Goal: Task Accomplishment & Management: Manage account settings

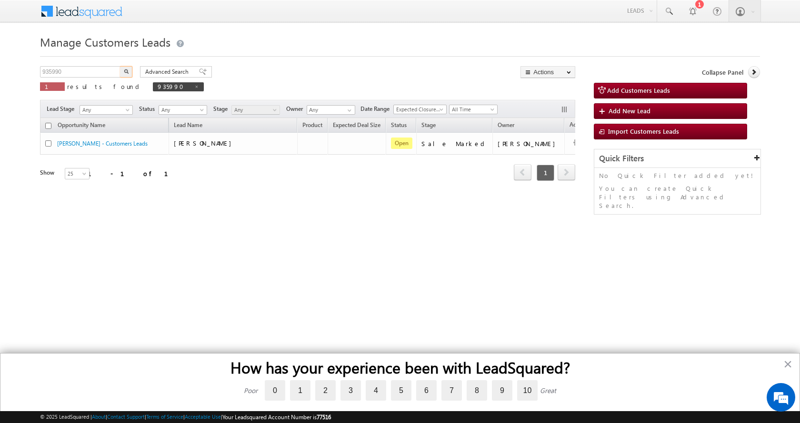
click at [51, 72] on input "935990" at bounding box center [80, 71] width 81 height 11
type input "952734"
click at [120, 66] on button "button" at bounding box center [126, 71] width 12 height 11
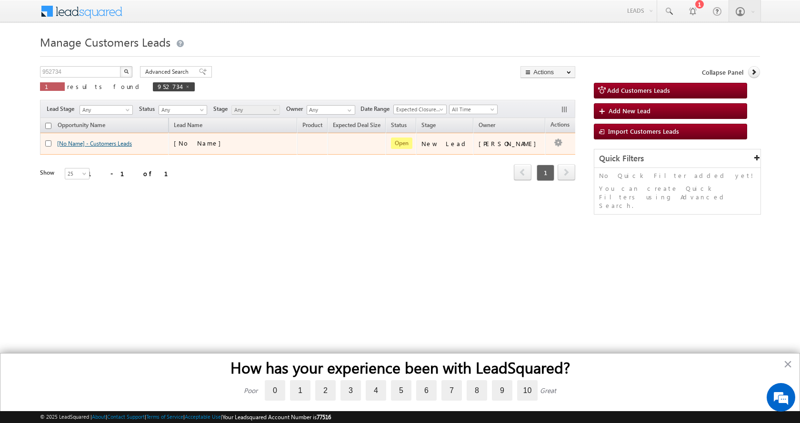
click at [101, 142] on link "[No Name] - Customers Leads" at bounding box center [94, 143] width 75 height 7
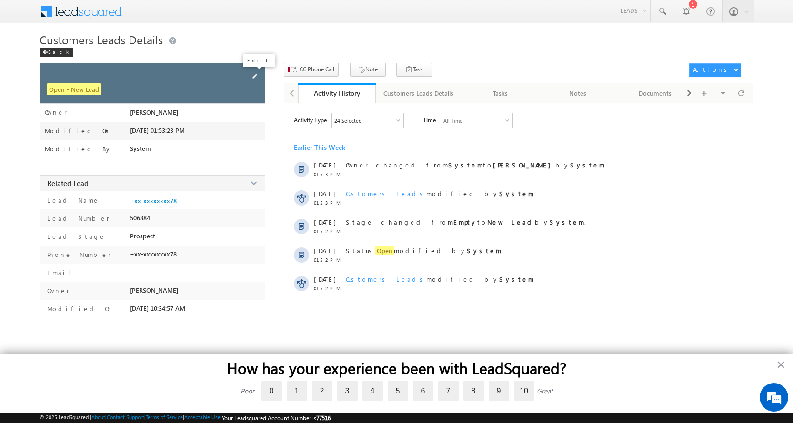
click at [253, 78] on span at bounding box center [254, 76] width 10 height 10
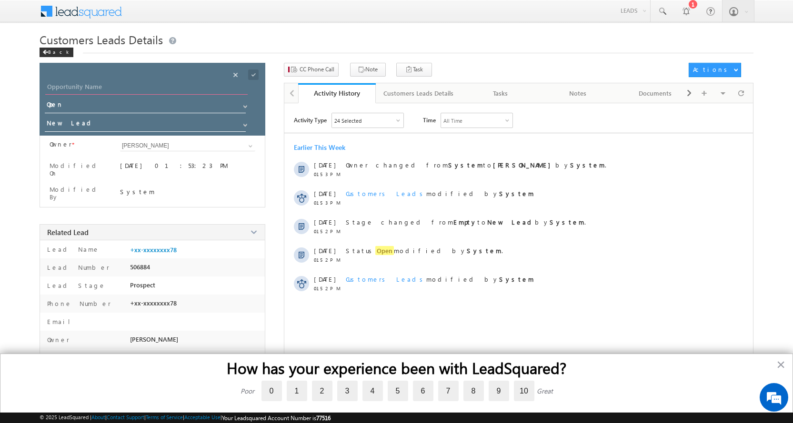
click at [87, 82] on input "Opportunity Name" at bounding box center [146, 87] width 202 height 13
paste input "[PERSON_NAME]"
type input "[PERSON_NAME]"
click at [244, 127] on span at bounding box center [245, 125] width 8 height 8
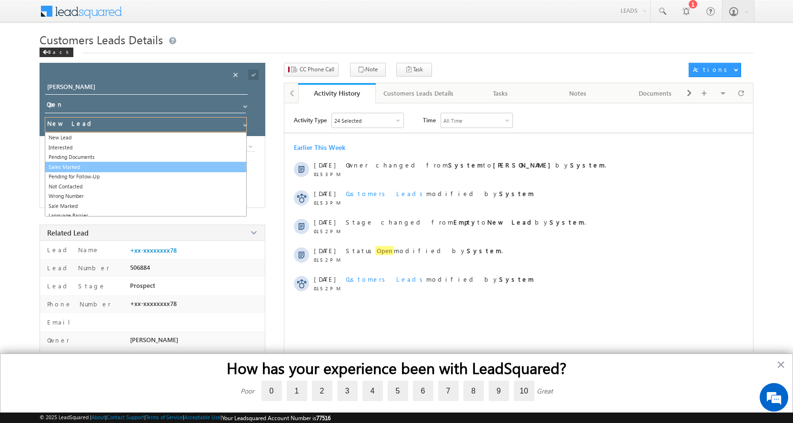
click at [78, 167] on link "Sales Marked" at bounding box center [146, 167] width 202 height 11
type input "Sales Marked"
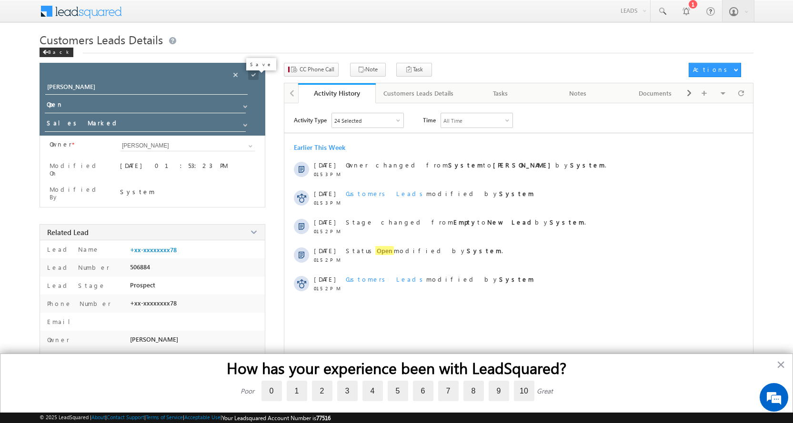
click at [251, 75] on span at bounding box center [253, 75] width 10 height 10
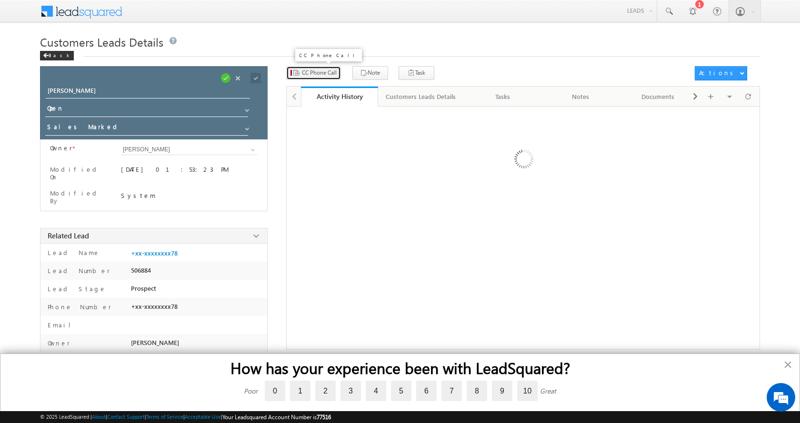
click at [302, 71] on span "CC Phone Call" at bounding box center [319, 73] width 35 height 9
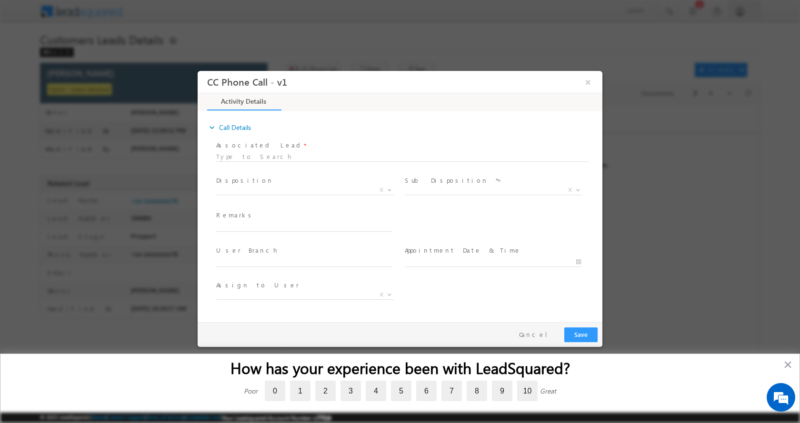
select select "[EMAIL_ADDRESS][DOMAIN_NAME]"
click at [249, 226] on input "text" at bounding box center [304, 227] width 176 height 10
paste input "[PERSON_NAME]-9454037878-RENOVATION-LOAN-15 L-PV-40 L-REG-WIFE-35-BUSINESS-SHOP…"
type input "[PERSON_NAME]-9454037878-RENOVATION-LOAN-15 L-PV-40 L-REG-WIFE-35-BUSINESS-SHOP…"
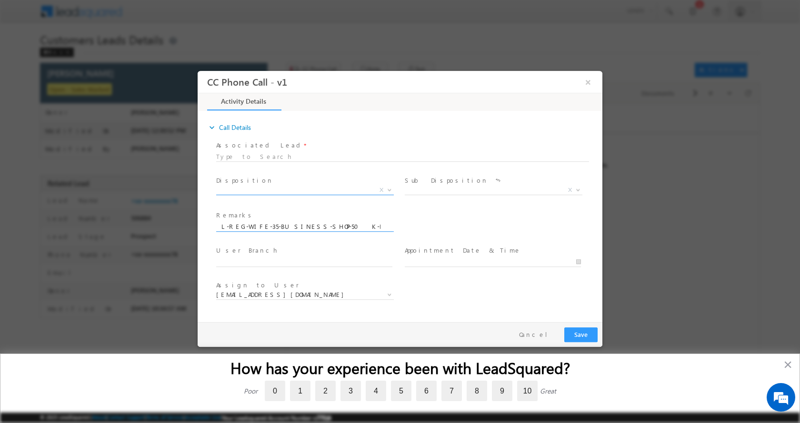
click at [387, 189] on b at bounding box center [390, 189] width 6 height 3
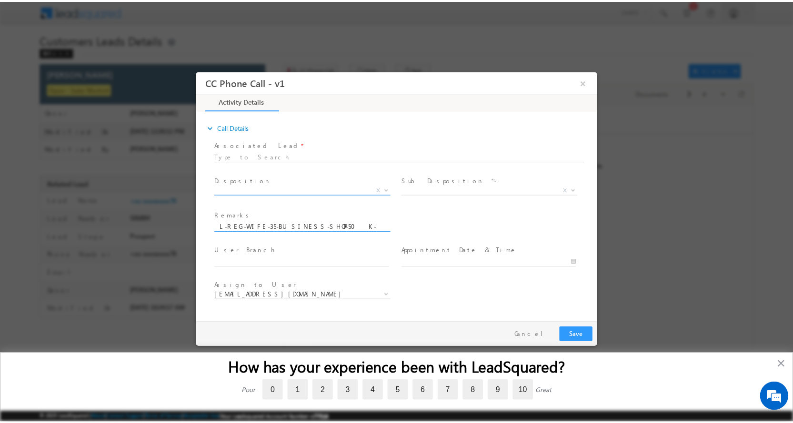
scroll to position [0, 0]
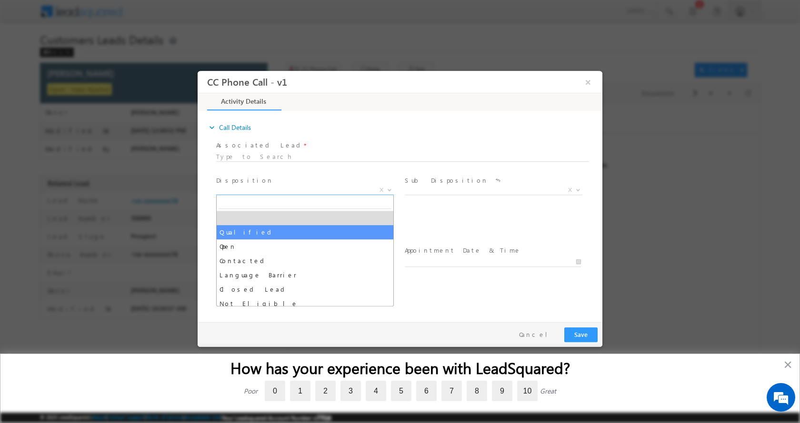
select select "Qualified"
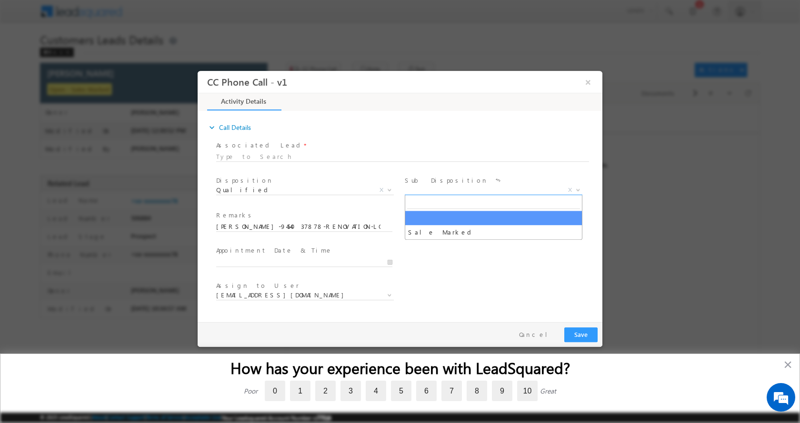
click at [574, 189] on span at bounding box center [577, 189] width 10 height 12
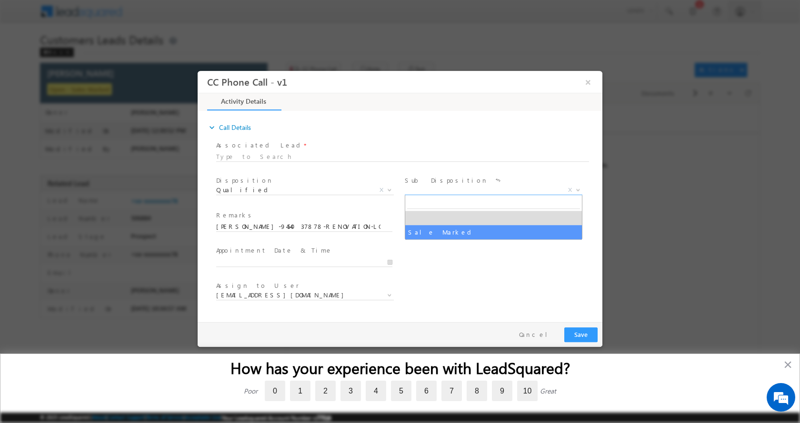
select select "Sale Marked"
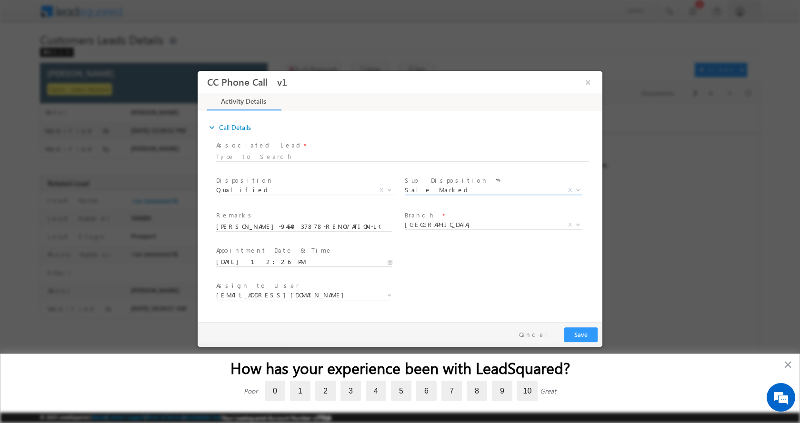
click at [389, 262] on input "[DATE] 12:26 PM" at bounding box center [304, 262] width 176 height 10
type input "[DATE] 1:26 PM"
type input "01"
click at [252, 246] on span at bounding box center [252, 245] width 7 height 7
type input "[DATE] 2:26 PM"
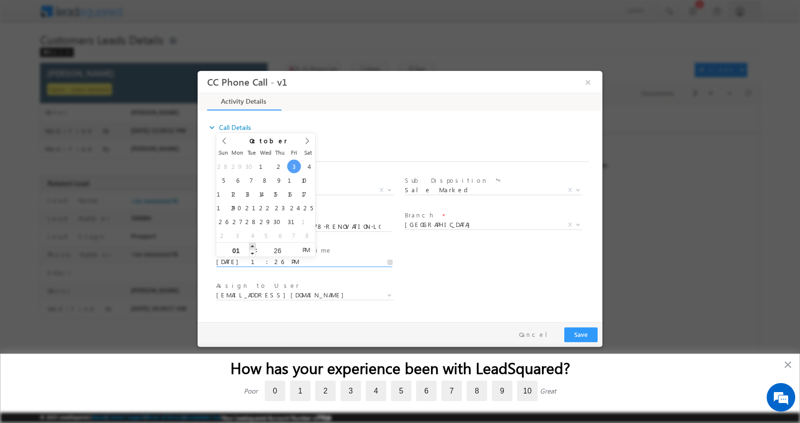
type input "02"
click at [252, 245] on span at bounding box center [252, 245] width 7 height 7
type input "[DATE] 3:26 PM"
type input "03"
click at [252, 245] on span at bounding box center [252, 245] width 7 height 7
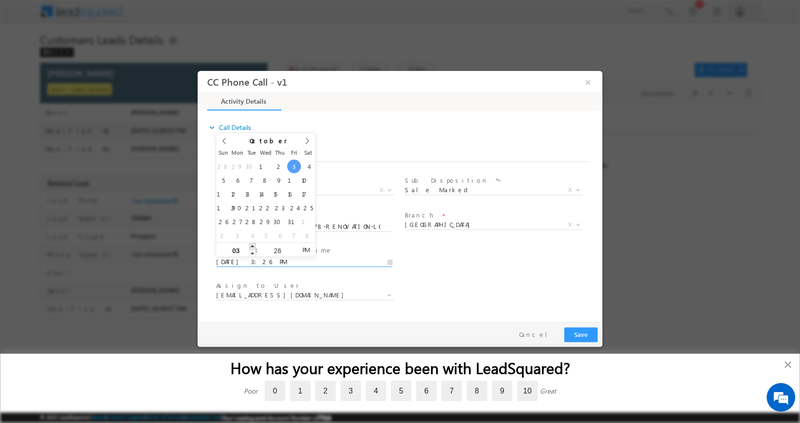
type input "[DATE] 4:26 PM"
type input "04"
click at [252, 245] on span at bounding box center [252, 245] width 7 height 7
type input "[DATE] 5:26 PM"
type input "05"
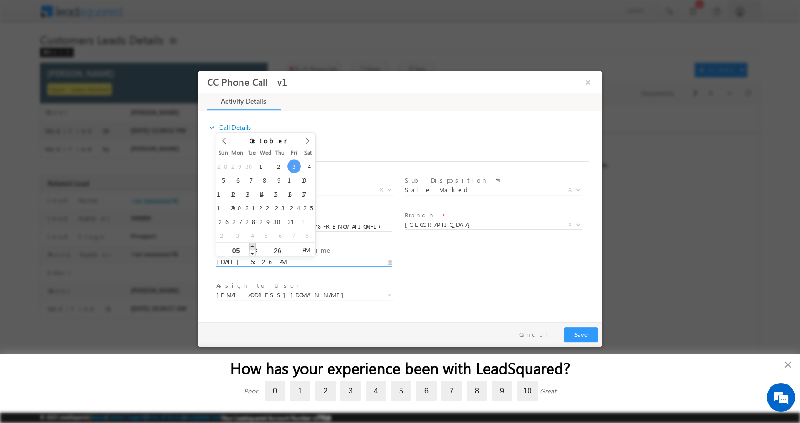
click at [252, 245] on span at bounding box center [252, 245] width 7 height 7
click at [574, 334] on button "Save" at bounding box center [580, 334] width 33 height 15
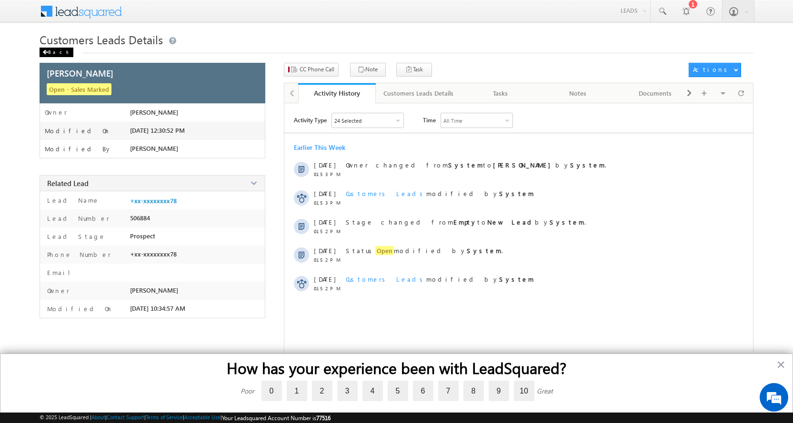
click at [52, 50] on div "Back" at bounding box center [57, 53] width 34 height 10
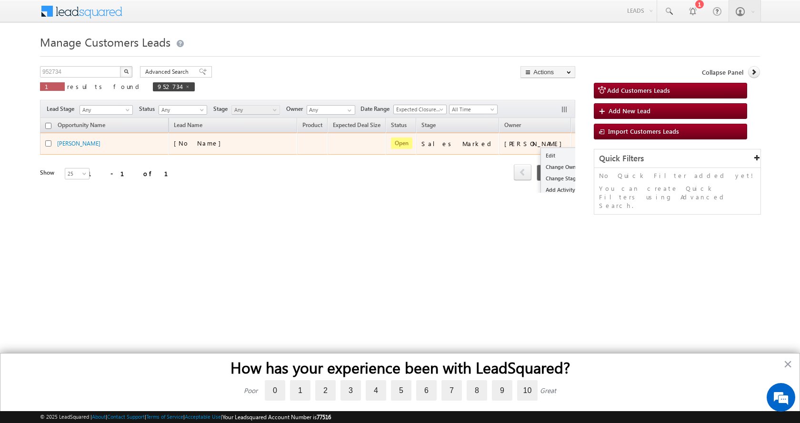
click at [540, 149] on ul "Edit Change Owner Change Stage Add Activity Add Task Delete" at bounding box center [564, 184] width 49 height 73
click at [541, 152] on link "Edit" at bounding box center [565, 155] width 48 height 11
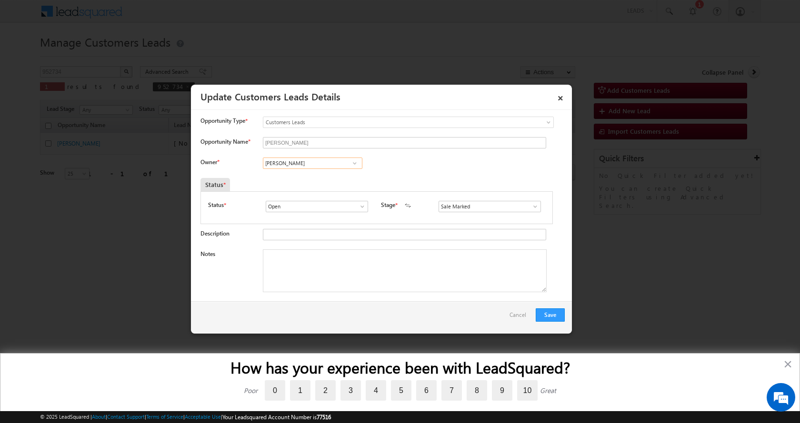
click at [293, 161] on input "Akash Verma" at bounding box center [312, 163] width 99 height 11
paste input "[PERSON_NAME]"
click at [325, 178] on link "Shubham Kumar shubham.kumar3@sgrlimited.in" at bounding box center [312, 178] width 99 height 18
type input "[PERSON_NAME]"
click at [346, 292] on textarea "Notes" at bounding box center [405, 270] width 284 height 43
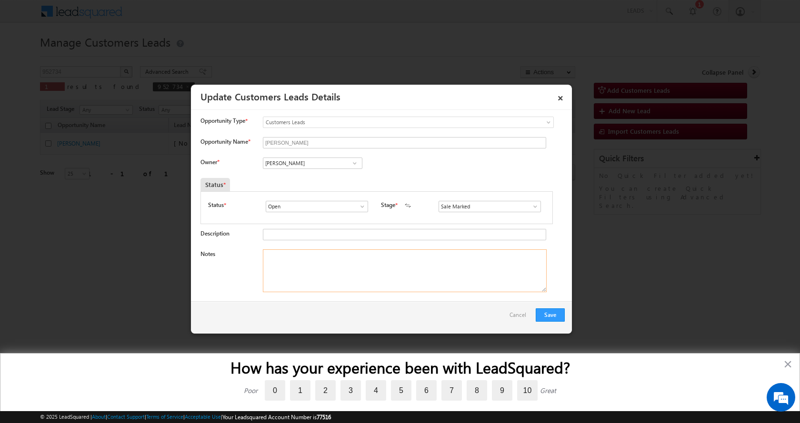
click at [296, 269] on textarea "Notes" at bounding box center [405, 270] width 284 height 43
paste textarea "[PERSON_NAME]-9454037878-RENOVATION-LOAN-15 L-PV-40 L-REG-WIFE-35-BUSINESS-SHOP…"
type textarea "[PERSON_NAME]-9454037878-RENOVATION-LOAN-15 L-PV-40 L-REG-WIFE-35-BUSINESS-SHOP…"
click at [547, 313] on button "Save" at bounding box center [550, 314] width 29 height 13
